Goal: Information Seeking & Learning: Learn about a topic

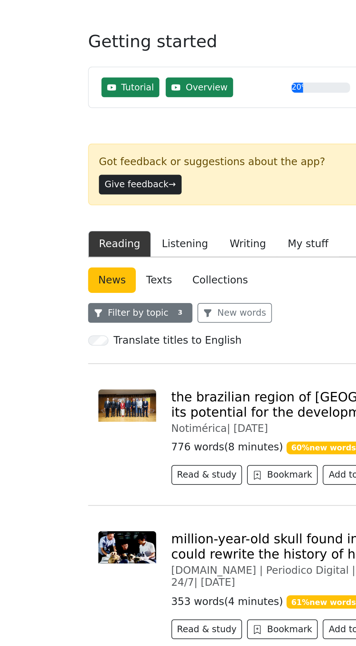
click at [89, 188] on button "Filter by topic 3" at bounding box center [82, 193] width 60 height 11
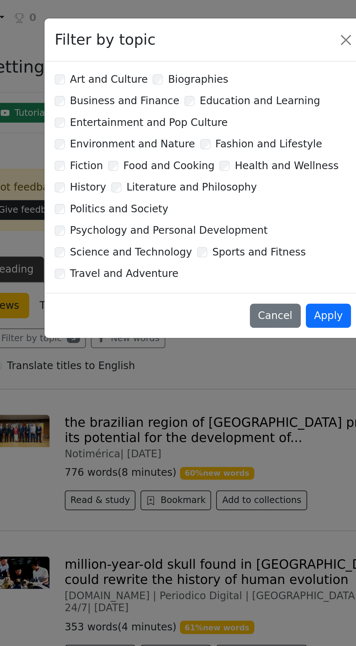
click at [183, 140] on label "Sports and Fitness" at bounding box center [209, 144] width 53 height 9
click at [102, 152] on label "Travel and Adventure" at bounding box center [133, 156] width 62 height 9
click at [254, 173] on button "Apply" at bounding box center [250, 180] width 26 height 14
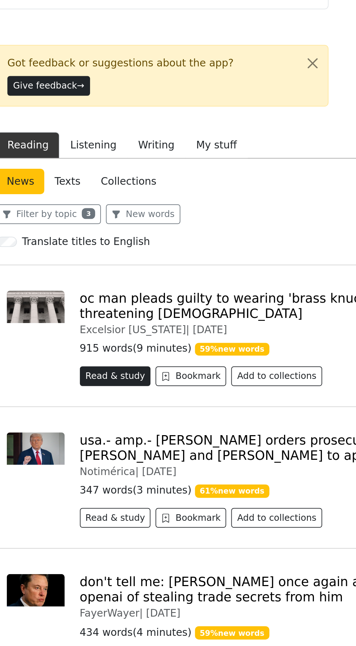
click at [119, 280] on button "Read & study" at bounding box center [119, 285] width 41 height 11
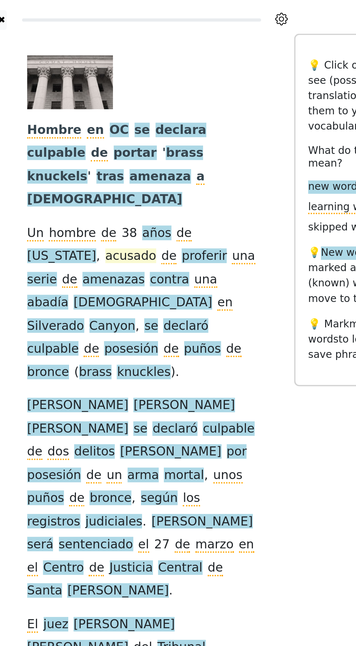
click at [114, 142] on span "acusado" at bounding box center [128, 146] width 29 height 9
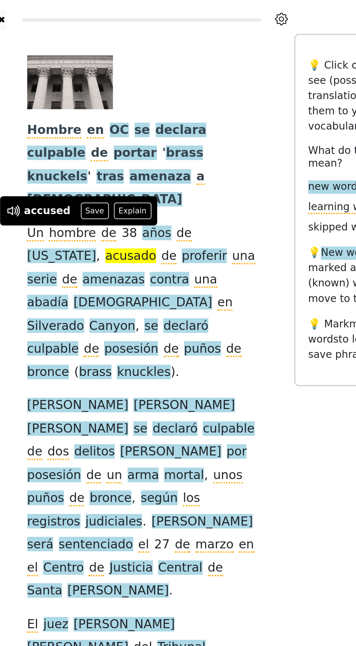
click at [204, 130] on div "Hombre en OC se declara culpable de portar ' brass knuckels ' tras amenaza a [D…" at bounding box center [134, 380] width 145 height 726
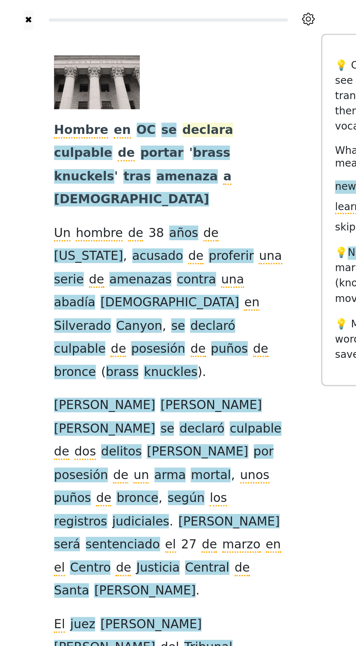
click at [143, 76] on span "declara" at bounding box center [156, 74] width 29 height 9
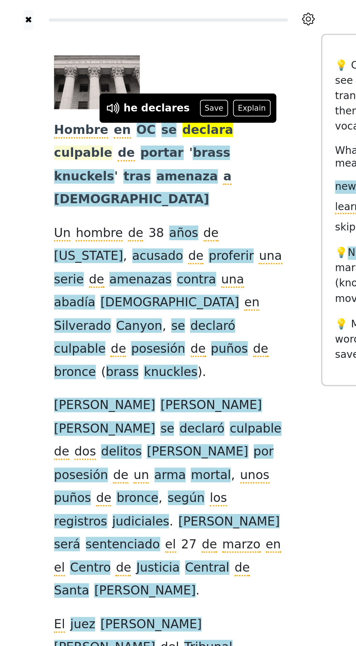
click at [102, 83] on span "culpable" at bounding box center [85, 87] width 33 height 9
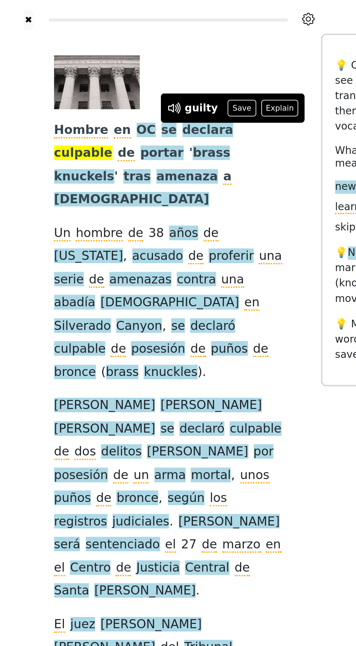
click at [209, 110] on div at bounding box center [214, 380] width 15 height 726
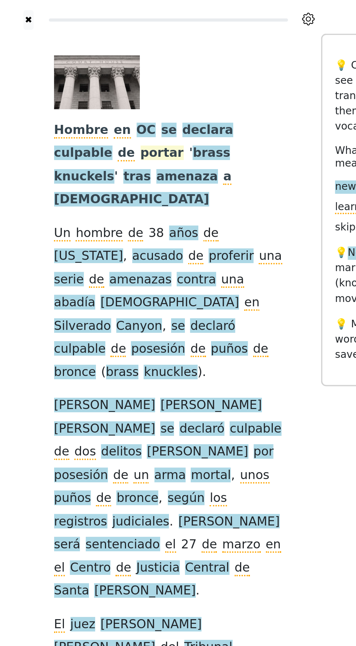
click at [118, 90] on span "portar" at bounding box center [130, 87] width 25 height 9
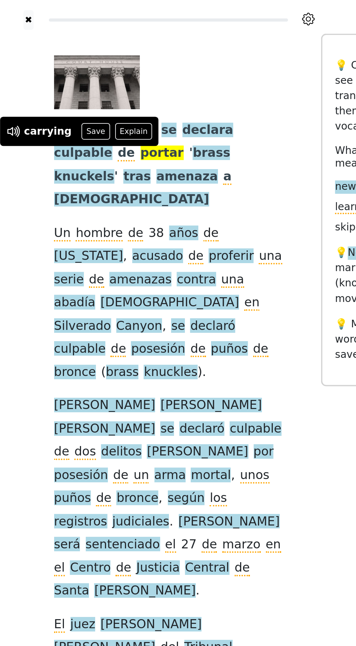
click at [197, 51] on div "Hombre en OC se declara culpable de portar ' brass knuckels ' tras amenaza a [D…" at bounding box center [134, 379] width 131 height 694
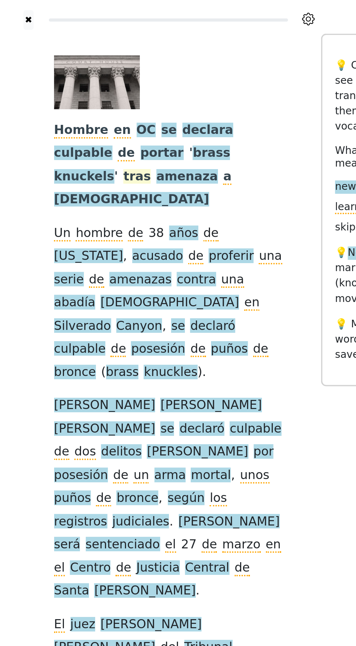
click at [124, 97] on span "tras" at bounding box center [117, 101] width 16 height 9
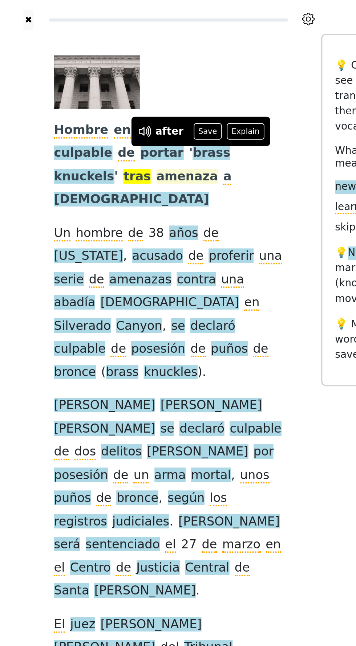
click at [163, 97] on span "amenaza" at bounding box center [144, 101] width 35 height 9
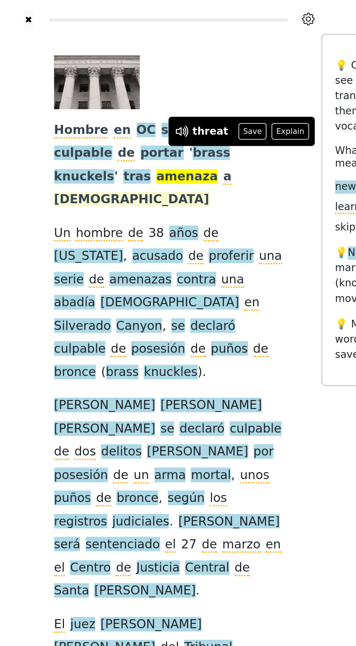
click at [79, 110] on span "[DEMOGRAPHIC_DATA]" at bounding box center [113, 114] width 89 height 9
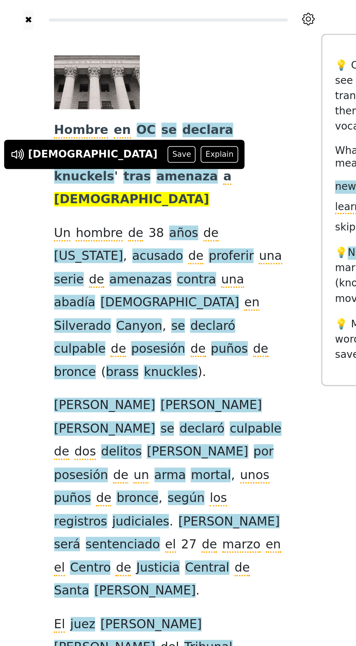
click at [209, 111] on div at bounding box center [214, 380] width 15 height 726
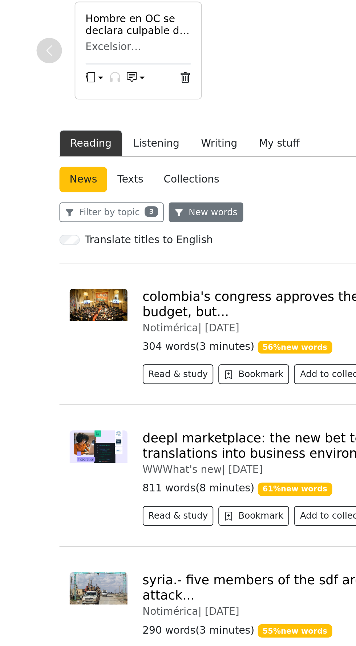
click at [140, 284] on button "New words" at bounding box center [135, 289] width 42 height 11
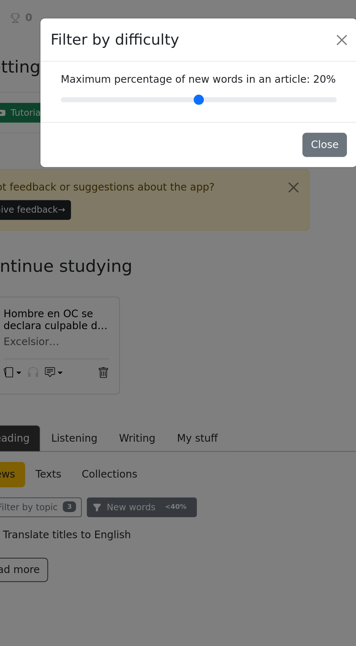
type input "**"
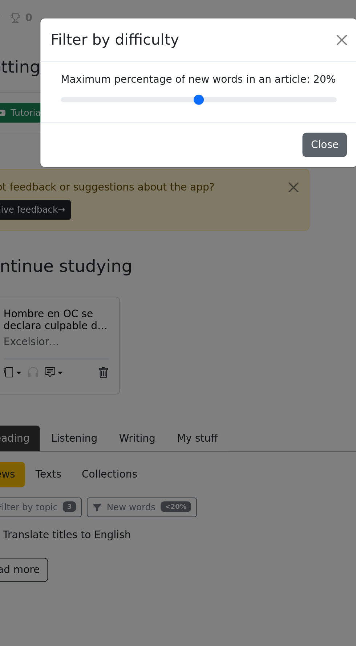
click at [251, 81] on button "Close" at bounding box center [249, 83] width 25 height 14
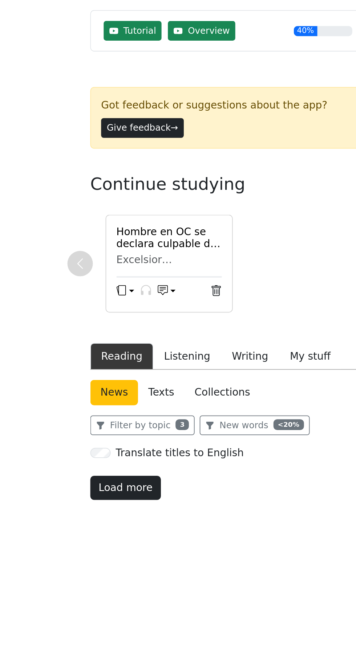
click at [71, 319] on button "Load more" at bounding box center [72, 326] width 40 height 14
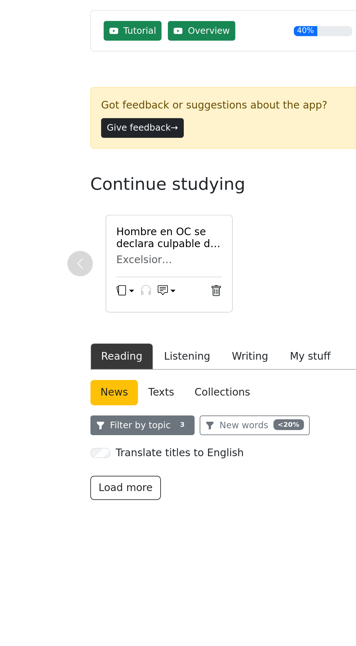
click at [85, 284] on button "Filter by topic 3" at bounding box center [82, 289] width 60 height 11
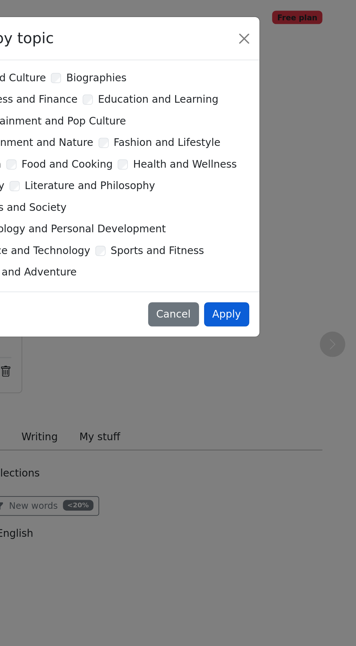
click at [260, 173] on button "Apply" at bounding box center [250, 180] width 26 height 14
